Goal: Check status: Check status

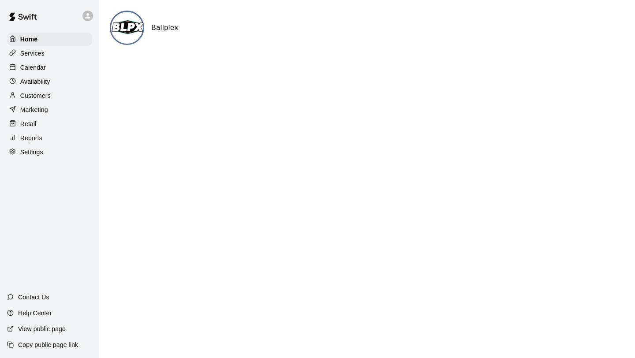
click at [52, 68] on div "Calendar" at bounding box center [49, 67] width 85 height 13
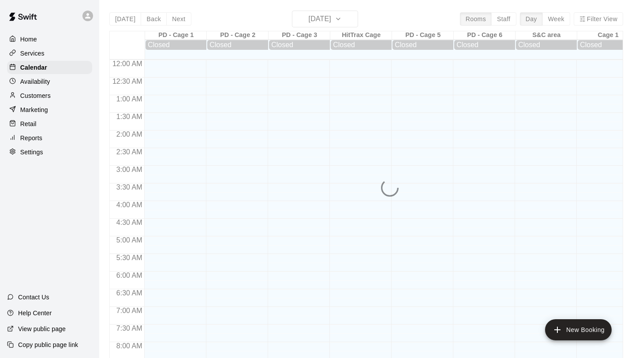
click at [329, 23] on div "[DATE] Back [DATE][DATE] Rooms Staff Day Week Filter View PD - Cage 1 12 Sun Cl…" at bounding box center [365, 190] width 513 height 358
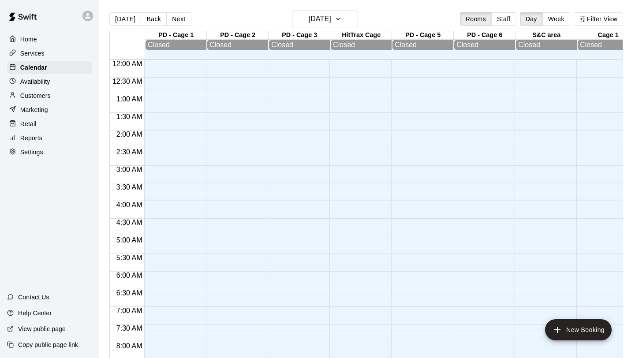
scroll to position [353, 0]
click at [329, 24] on h6 "[DATE]" at bounding box center [320, 19] width 22 height 12
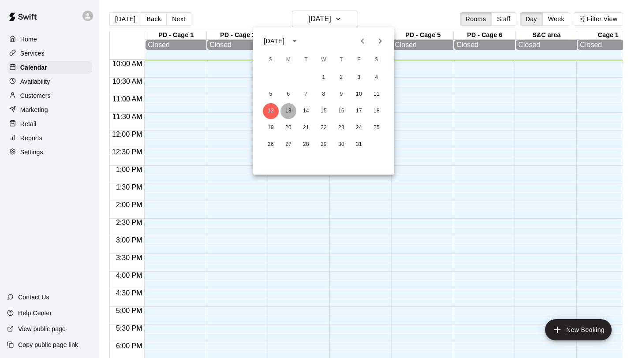
click at [294, 109] on button "13" at bounding box center [288, 111] width 16 height 16
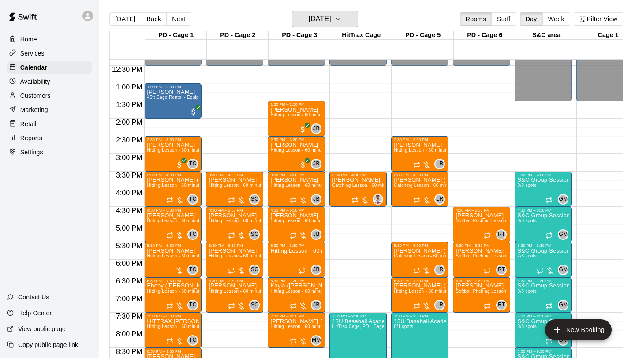
scroll to position [439, 0]
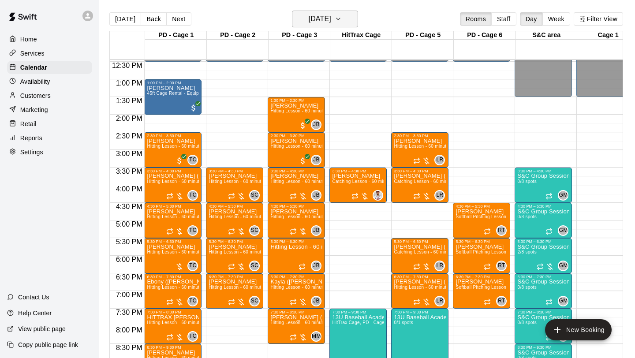
click at [331, 18] on h6 "[DATE]" at bounding box center [320, 19] width 22 height 12
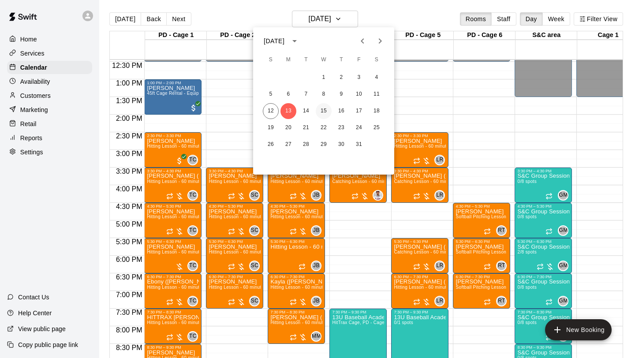
click at [320, 115] on button "15" at bounding box center [324, 111] width 16 height 16
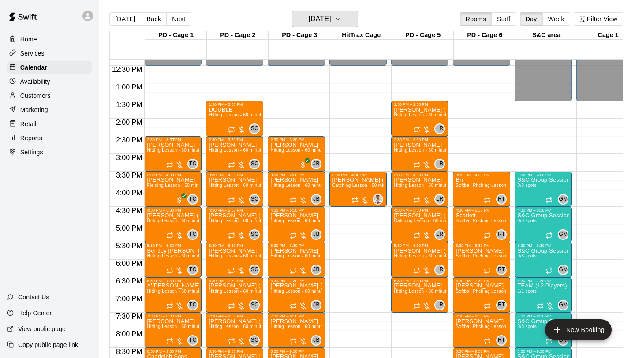
scroll to position [434, 0]
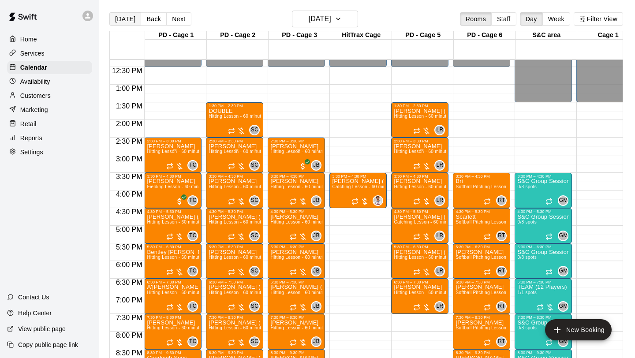
click at [127, 20] on button "[DATE]" at bounding box center [125, 18] width 32 height 13
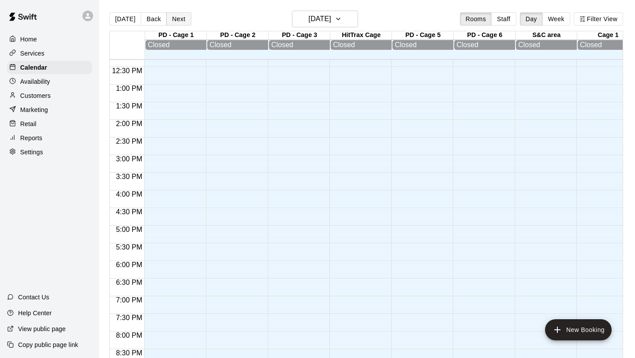
click at [173, 16] on button "Next" at bounding box center [178, 18] width 25 height 13
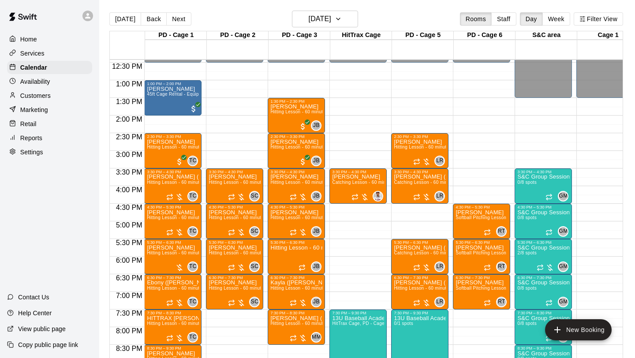
scroll to position [446, 0]
